Goal: Transaction & Acquisition: Obtain resource

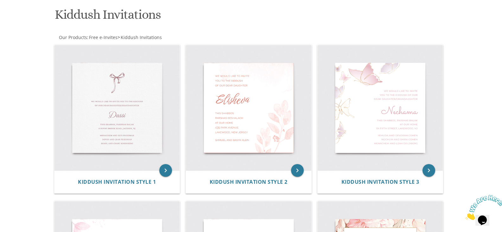
scroll to position [54, 0]
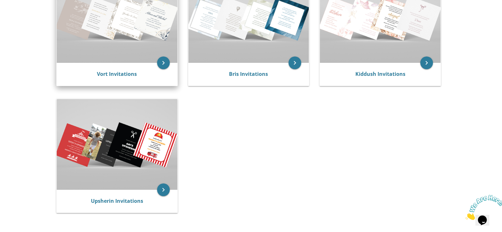
scroll to position [158, 0]
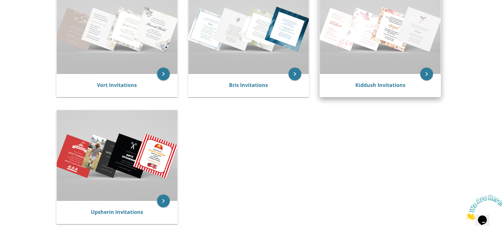
click at [402, 44] on img at bounding box center [380, 29] width 121 height 90
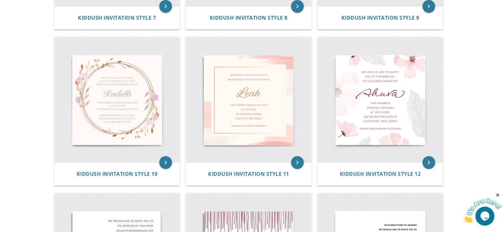
scroll to position [570, 0]
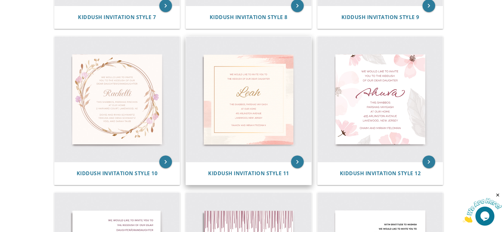
click at [250, 112] on img at bounding box center [248, 98] width 125 height 125
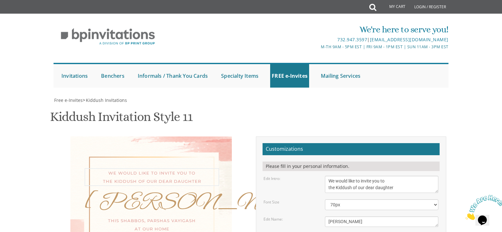
drag, startPoint x: 336, startPoint y: 92, endPoint x: 352, endPoint y: 91, distance: 15.9
click at [352, 175] on textarea "We would like to invite you to the Kiddush of our dear daughter" at bounding box center [381, 183] width 113 height 17
click at [374, 175] on textarea "We would like to invite you to the Kiddush of our dear daughter" at bounding box center [381, 183] width 113 height 17
drag, startPoint x: 328, startPoint y: 86, endPoint x: 396, endPoint y: 94, distance: 68.6
click at [396, 175] on textarea "We would like to invite you to the Kiddush of our dear daughter" at bounding box center [381, 183] width 113 height 17
